Goal: Book appointment/travel/reservation

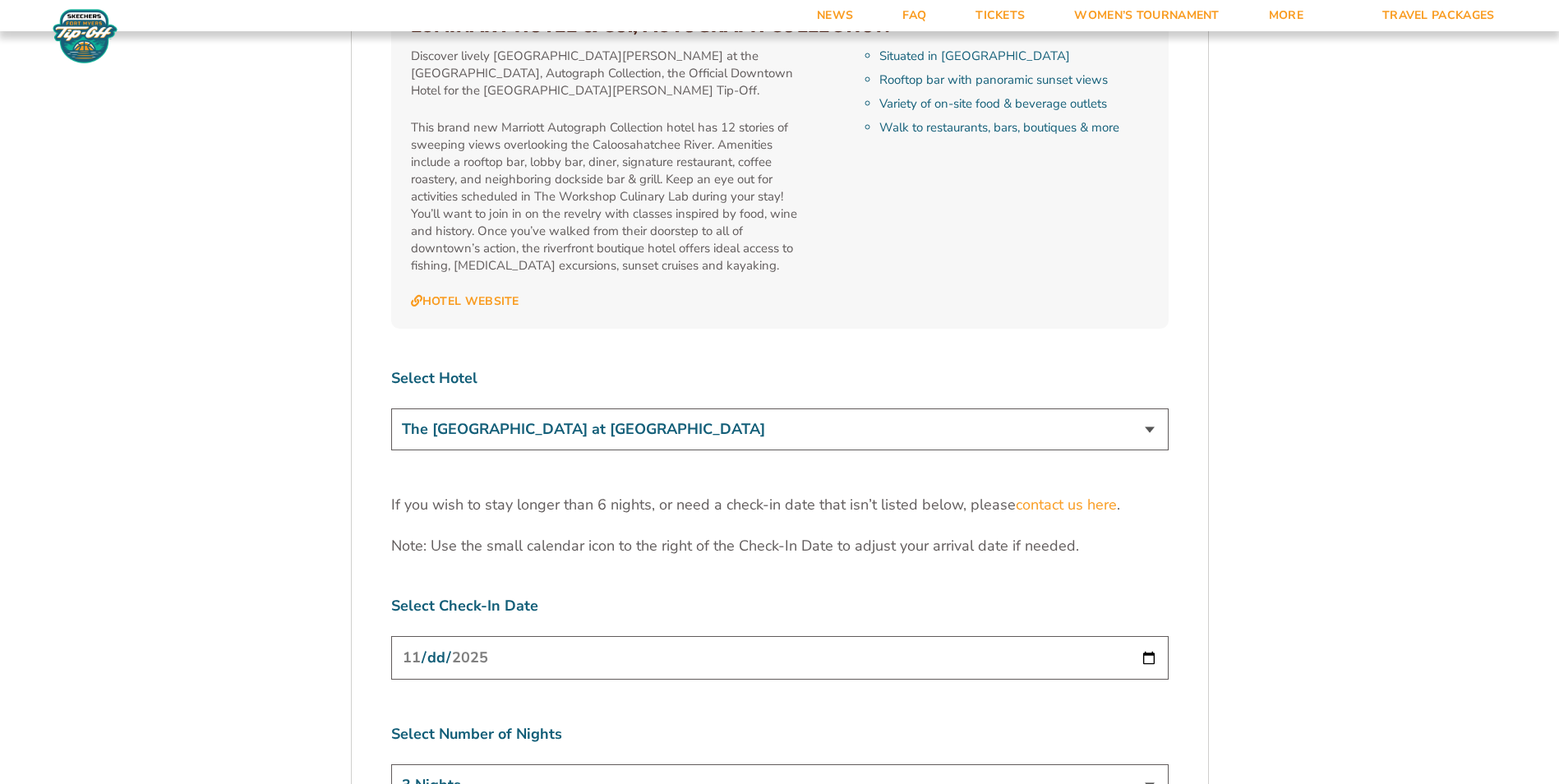
scroll to position [4881, 0]
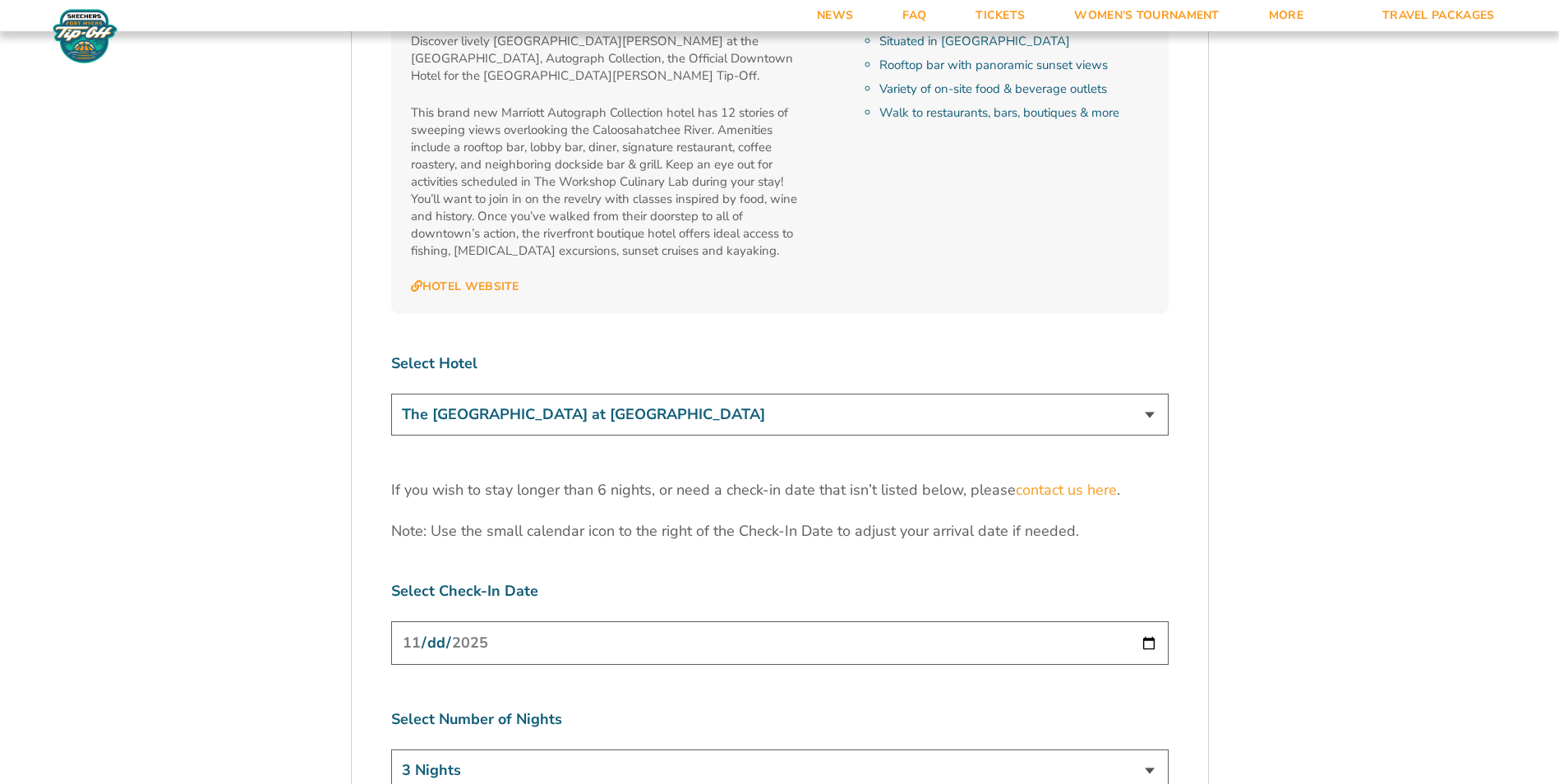
click at [1145, 749] on select "3 Nights 4 Nights 5 Nights 6 Nights" at bounding box center [780, 770] width 778 height 42
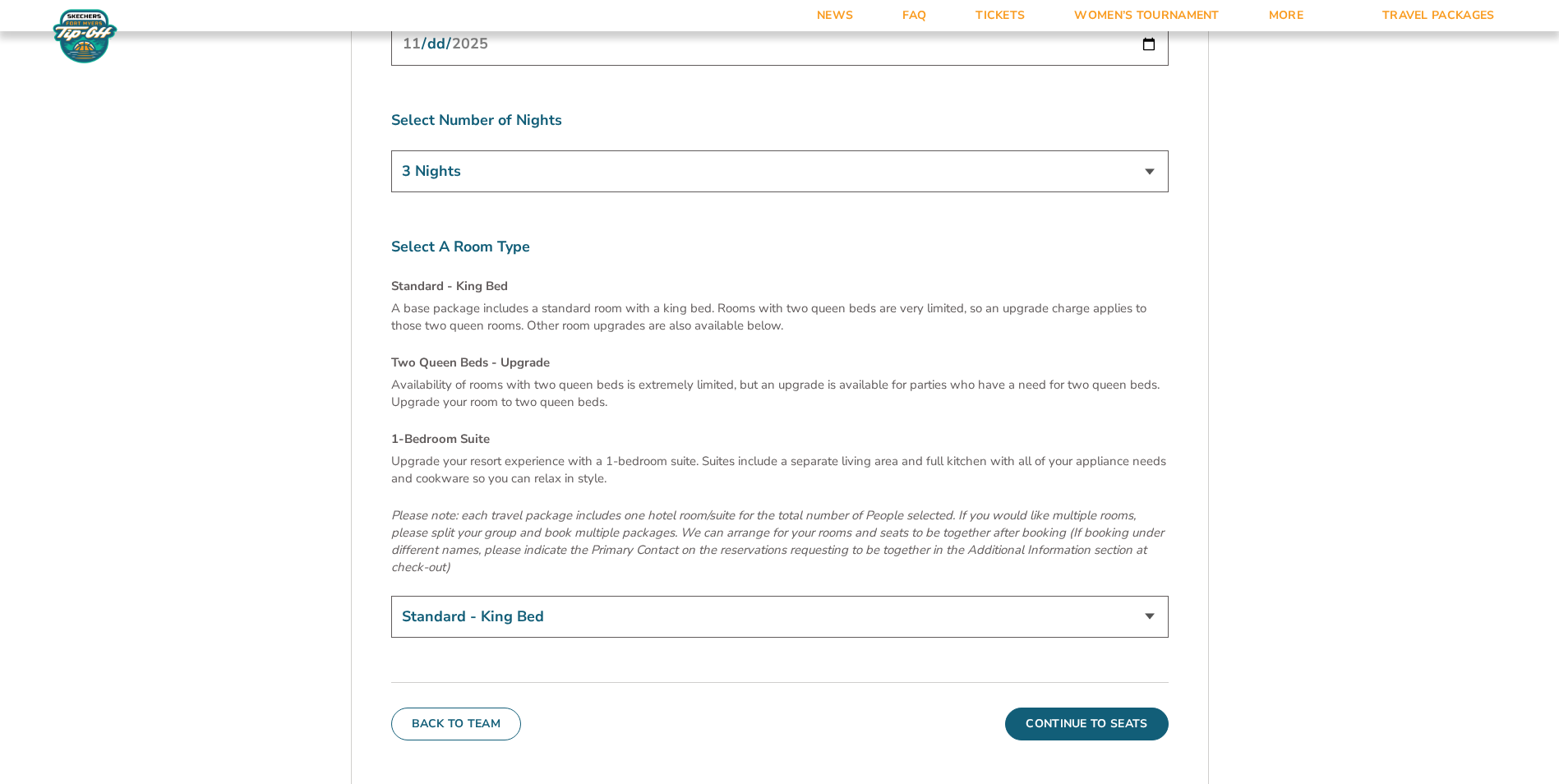
scroll to position [5486, 0]
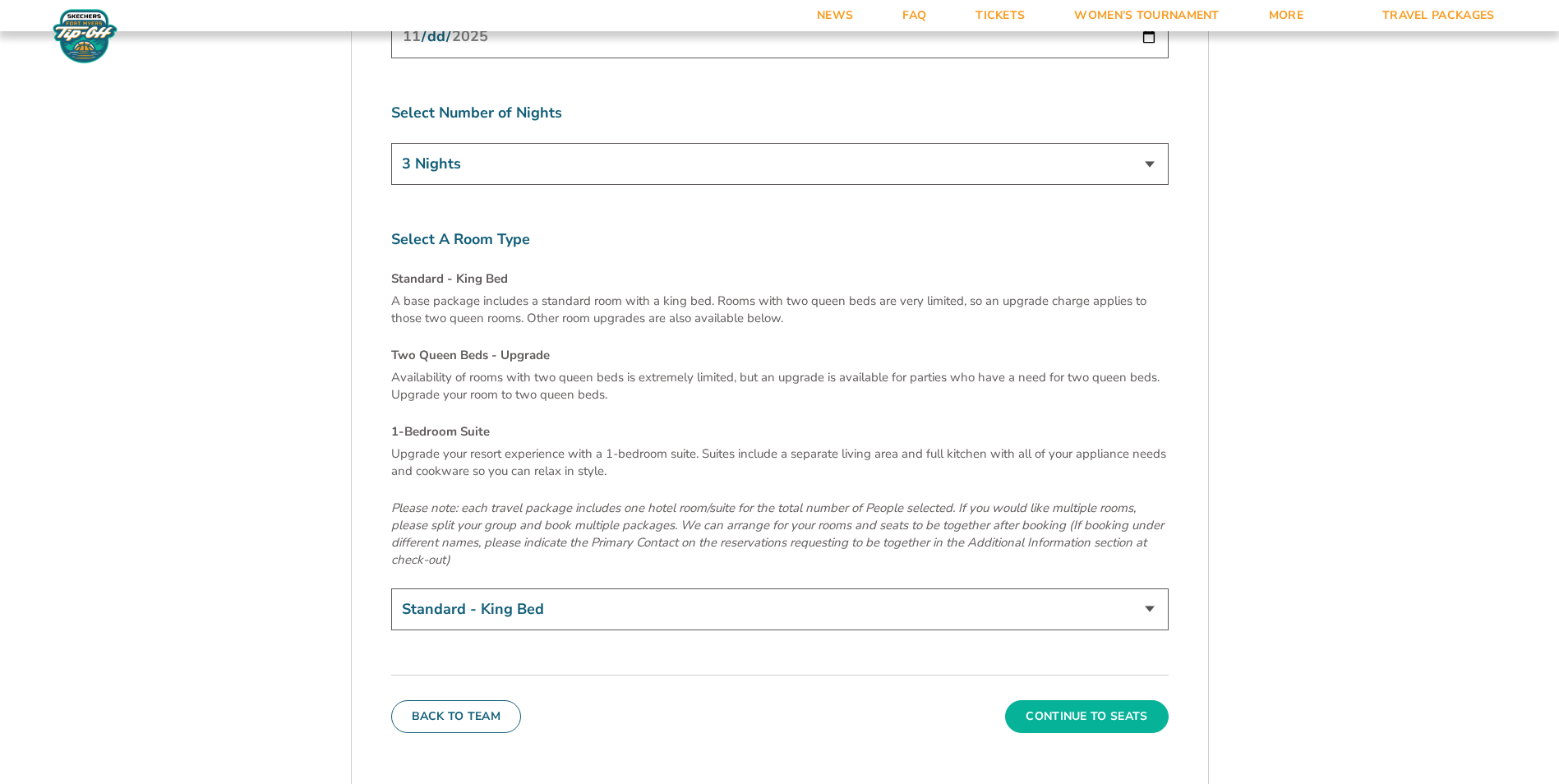
click at [1103, 700] on button "Continue To Seats" at bounding box center [1086, 716] width 163 height 33
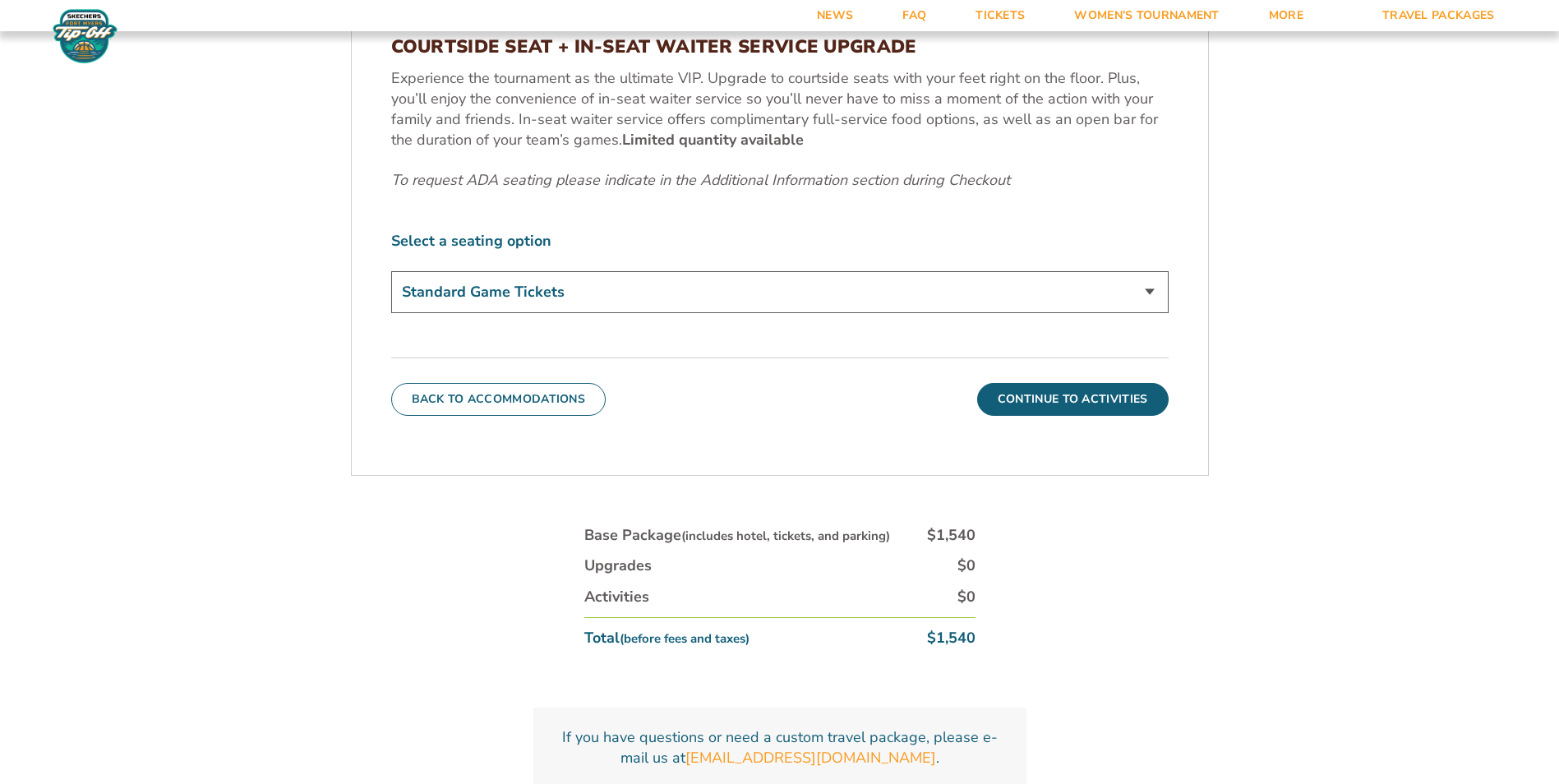
scroll to position [884, 0]
click at [1093, 390] on button "Continue To Activities" at bounding box center [1072, 397] width 192 height 33
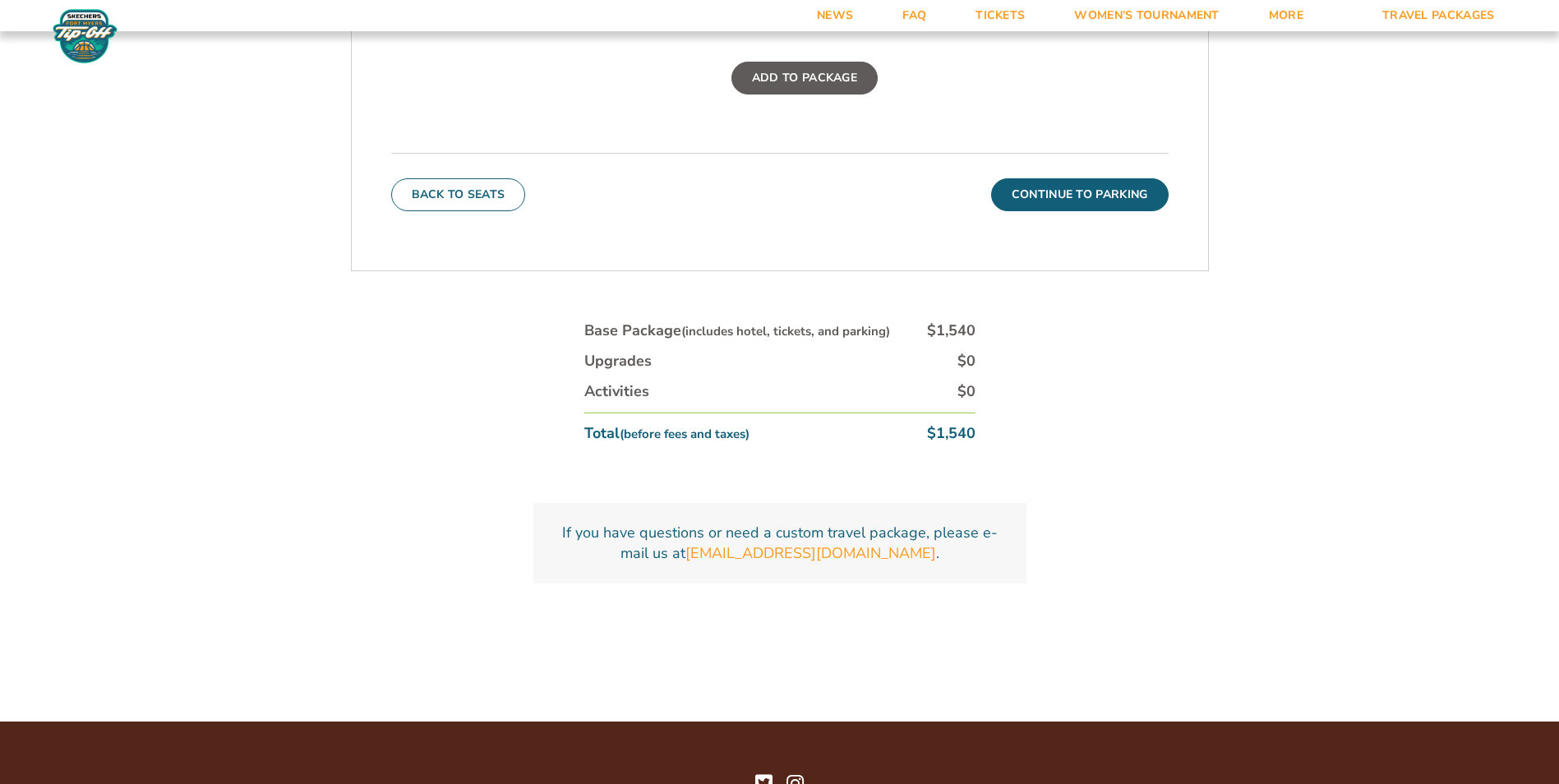
scroll to position [926, 0]
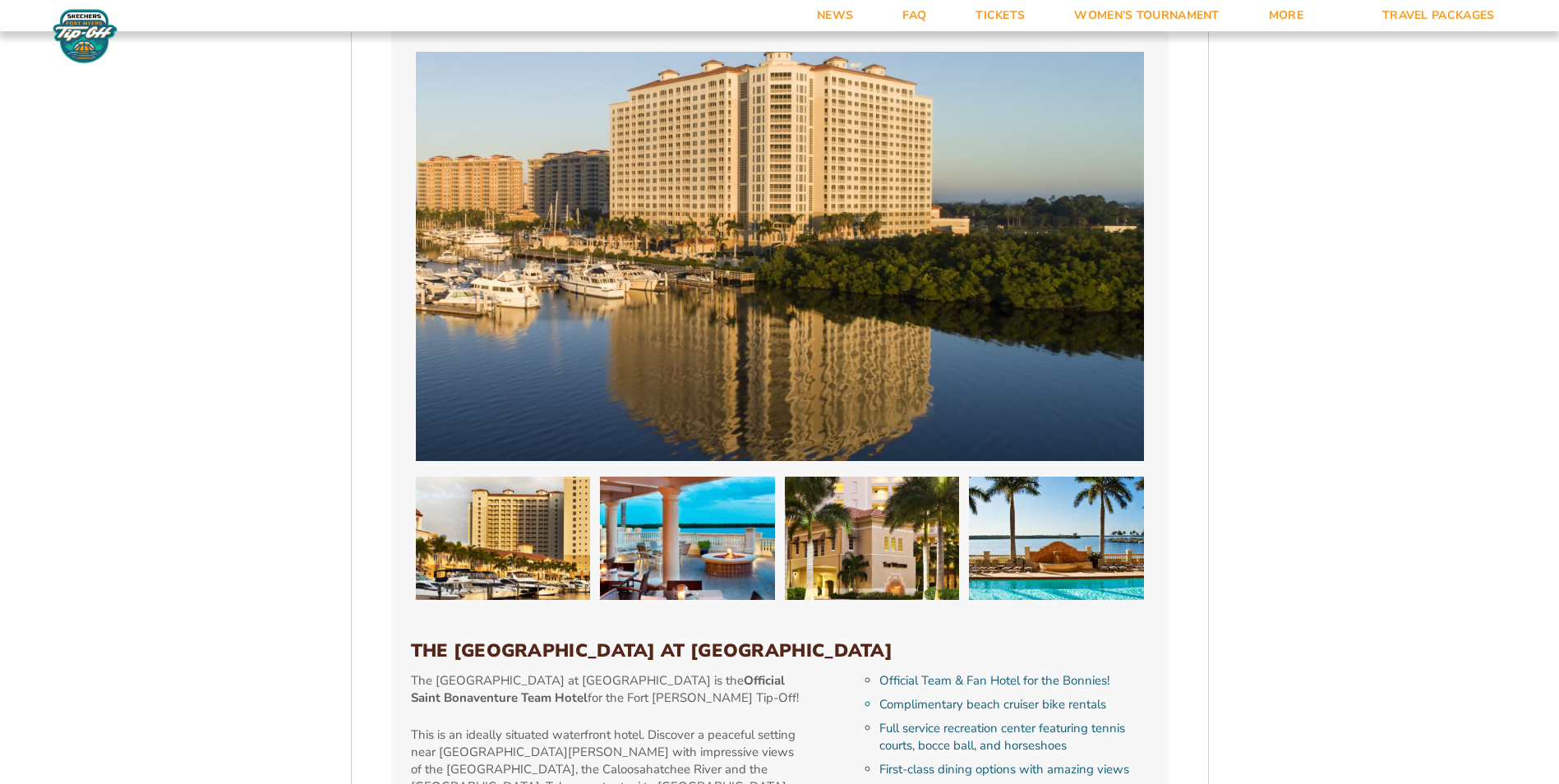
scroll to position [1377, 0]
